Goal: Task Accomplishment & Management: Use online tool/utility

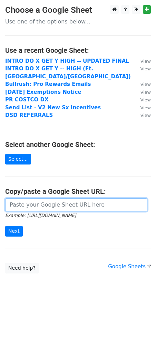
click at [26, 198] on input "url" at bounding box center [76, 204] width 142 height 13
paste input "Aalia"
type input "Aalia"
paste input "https://docs.google.com/spreadsheets/d/12ymkEnF8_fpp-20B1MFh1-SRljJDf1iXj1MuWZB…"
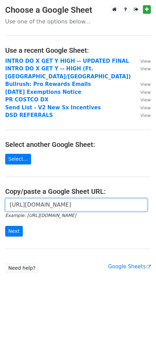
type input "https://docs.google.com/spreadsheets/d/12ymkEnF8_fpp-20B1MFh1-SRljJDf1iXj1MuWZB…"
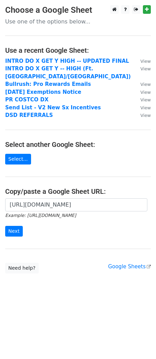
click at [4, 226] on div "https://docs.google.com/spreadsheets/d/12ymkEnF8_fpp-20B1MFh1-SRljJDf1iXj1MuWZB…" at bounding box center [78, 221] width 156 height 46
click at [10, 226] on input "Next" at bounding box center [14, 231] width 18 height 11
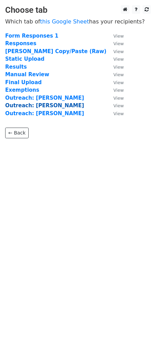
click at [41, 105] on strong "Outreach: Ishaan" at bounding box center [44, 105] width 79 height 6
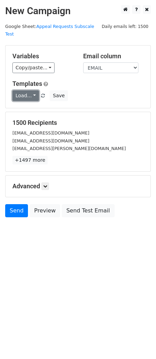
click at [31, 90] on link "Load..." at bounding box center [25, 95] width 27 height 11
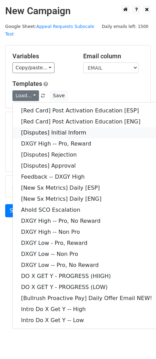
click at [57, 127] on link "[Disputes] Initial Inform" at bounding box center [87, 132] width 148 height 11
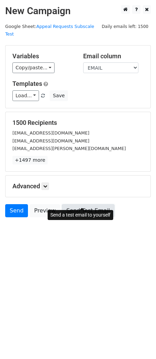
click at [90, 204] on link "Send Test Email" at bounding box center [88, 210] width 52 height 13
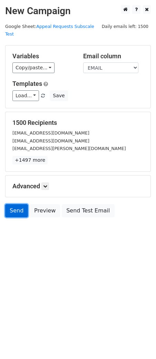
click at [15, 204] on link "Send" at bounding box center [16, 210] width 23 height 13
